Goal: Find specific page/section: Find specific page/section

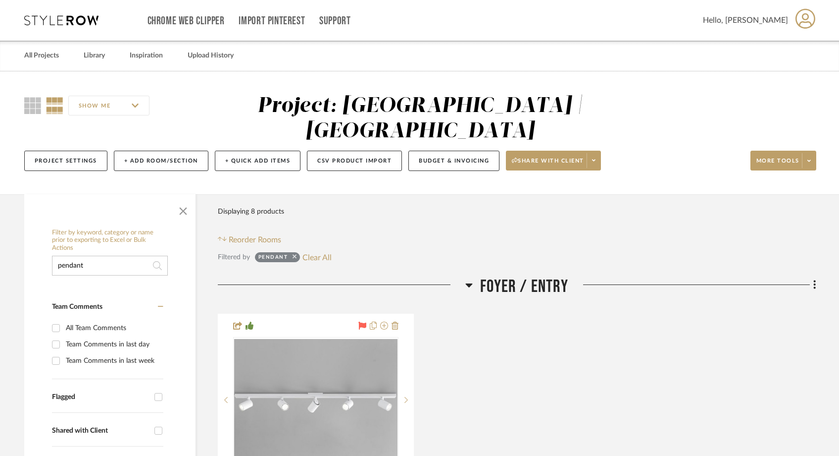
click at [294, 253] on icon at bounding box center [295, 256] width 4 height 6
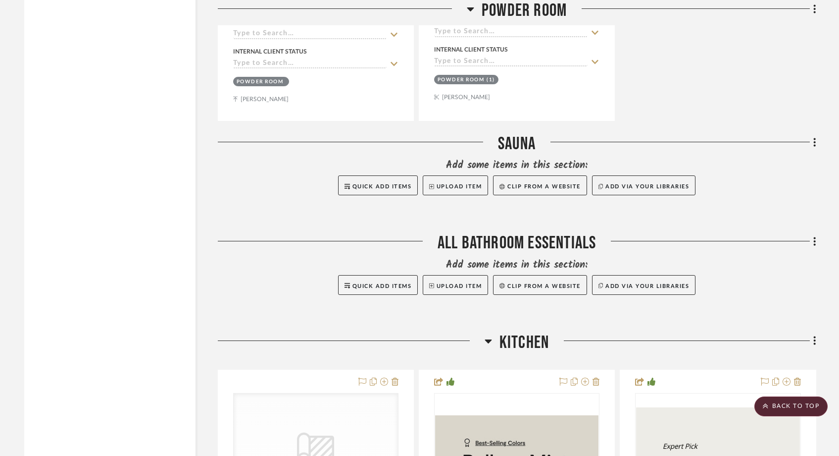
scroll to position [4426, 0]
